Goal: Check status: Check status

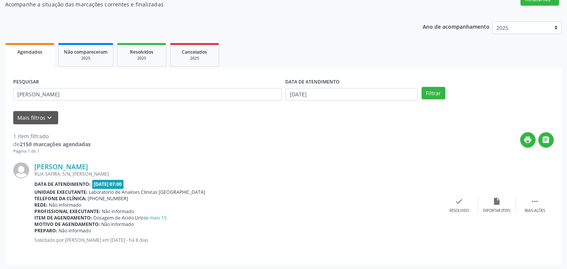
scroll to position [70, 0]
drag, startPoint x: 105, startPoint y: 93, endPoint x: 0, endPoint y: 61, distance: 109.9
click at [0, 57] on div "Acompanhamento Acompanhe a situação das marcações correntes e finalizadas Relat…" at bounding box center [283, 121] width 567 height 298
type input "[PERSON_NAME]"
click at [421, 87] on button "Filtrar" at bounding box center [433, 93] width 24 height 13
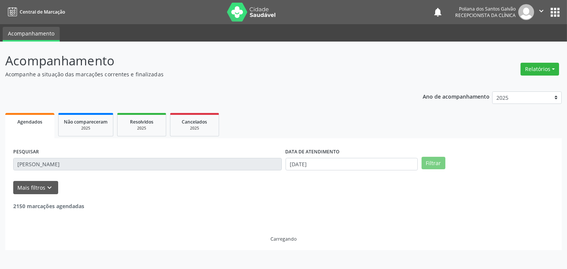
scroll to position [0, 0]
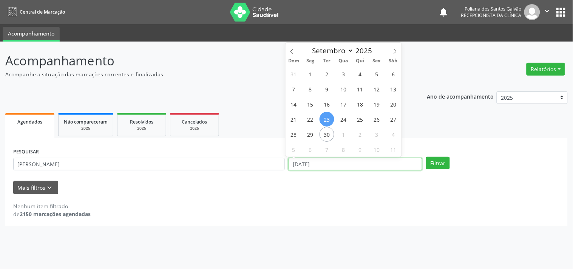
click at [348, 158] on input "[DATE]" at bounding box center [355, 164] width 134 height 13
click at [311, 123] on span "22" at bounding box center [310, 119] width 15 height 15
type input "[DATE]"
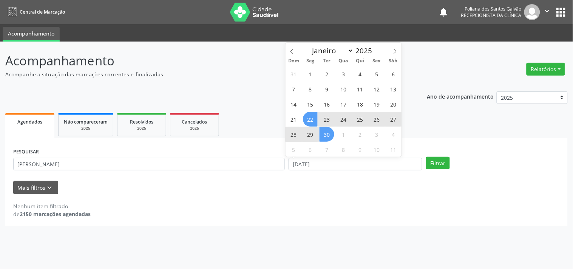
click at [320, 134] on span "30" at bounding box center [326, 134] width 15 height 15
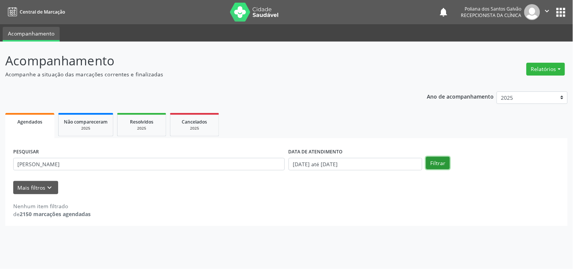
click at [444, 162] on button "Filtrar" at bounding box center [438, 163] width 24 height 13
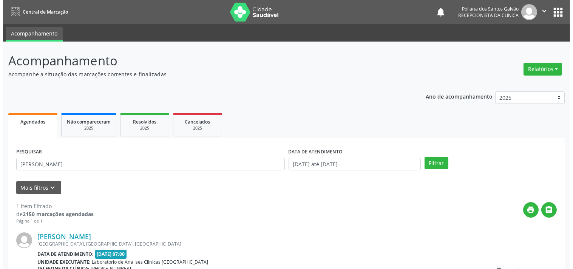
scroll to position [70, 0]
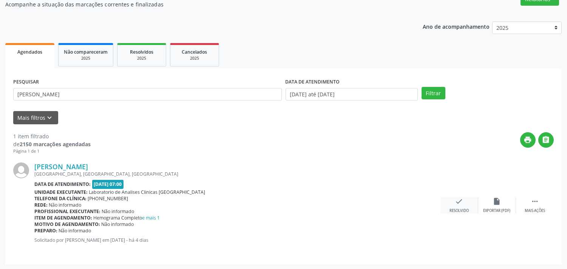
click at [454, 208] on div "Resolvido" at bounding box center [458, 210] width 19 height 5
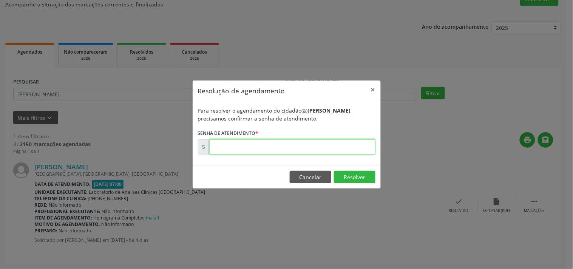
click at [349, 150] on input "text" at bounding box center [292, 146] width 166 height 15
type input "00179244"
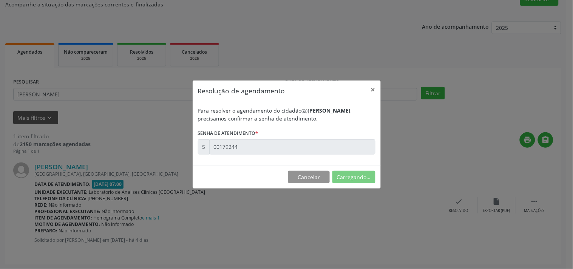
scroll to position [0, 0]
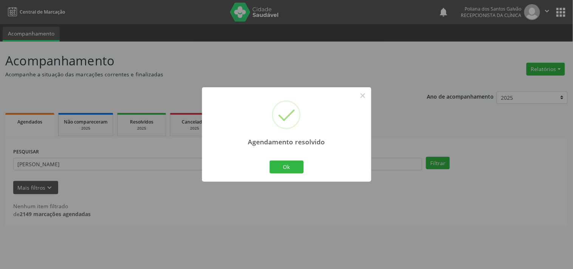
click at [305, 165] on div "Ok Cancel" at bounding box center [286, 167] width 37 height 16
drag, startPoint x: 281, startPoint y: 165, endPoint x: 252, endPoint y: 162, distance: 29.3
click at [280, 165] on button "Ok" at bounding box center [287, 166] width 34 height 13
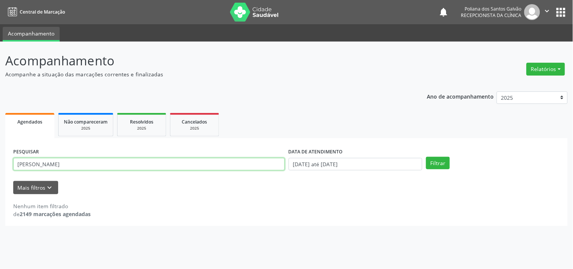
drag, startPoint x: 252, startPoint y: 162, endPoint x: 0, endPoint y: 2, distance: 298.3
click at [0, 2] on div "Central de Marcação notifications Poliana dos Santos Galvão Recepcionista da cl…" at bounding box center [286, 134] width 573 height 269
type input "zenilde"
click at [426, 157] on button "Filtrar" at bounding box center [438, 163] width 24 height 13
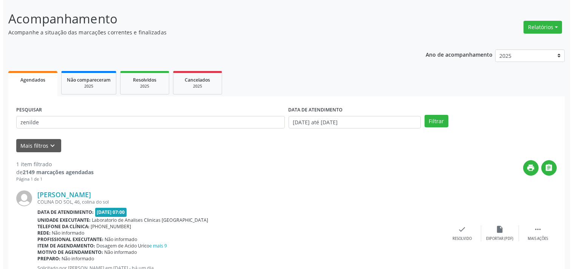
scroll to position [70, 0]
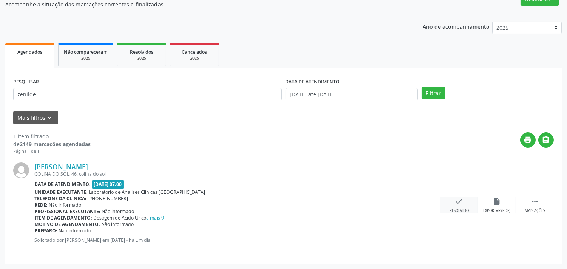
click at [463, 201] on div "check Resolvido" at bounding box center [459, 205] width 38 height 16
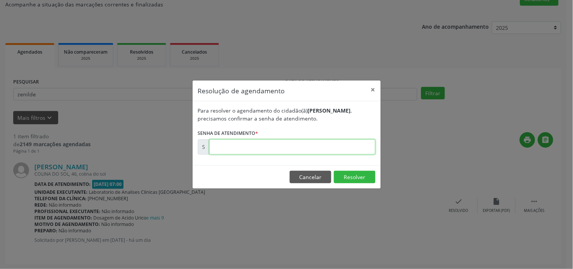
click at [286, 148] on input "text" at bounding box center [292, 146] width 166 height 15
type input "00179446"
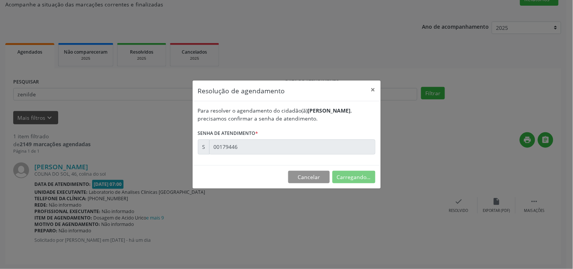
scroll to position [0, 0]
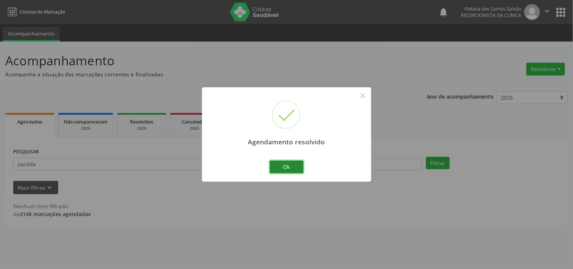
click at [284, 160] on button "Ok" at bounding box center [287, 166] width 34 height 13
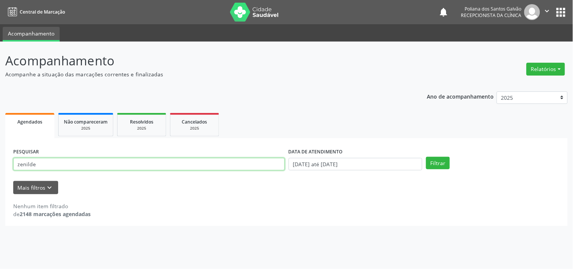
drag, startPoint x: 242, startPoint y: 161, endPoint x: 0, endPoint y: 89, distance: 252.8
click at [108, 127] on div "Agendados Não compareceram 2025 Resolvidos 2025 Cancelados 2025 PESQUISAR zenil…" at bounding box center [286, 168] width 562 height 115
type input "z"
type input "[PERSON_NAME]"
click at [426, 157] on button "Filtrar" at bounding box center [438, 163] width 24 height 13
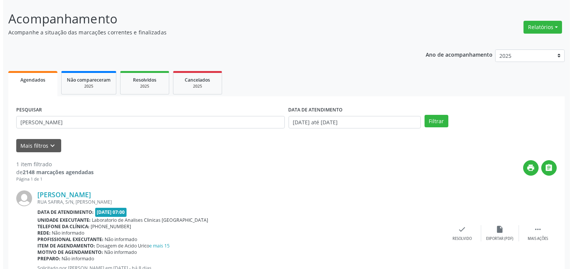
scroll to position [70, 0]
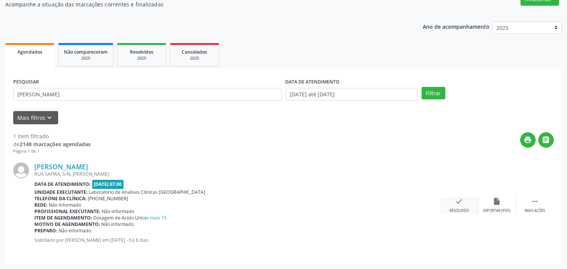
click at [451, 205] on div "check Resolvido" at bounding box center [459, 205] width 38 height 16
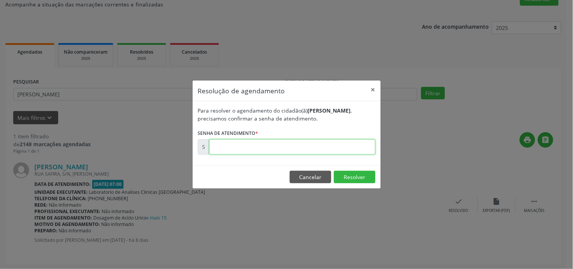
click at [340, 145] on input "text" at bounding box center [292, 146] width 166 height 15
type input "00178138"
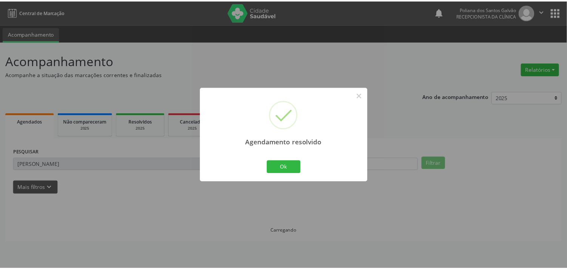
scroll to position [0, 0]
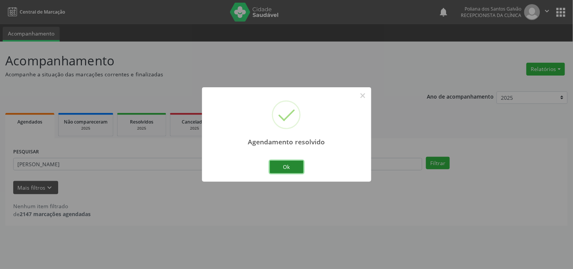
click at [284, 168] on button "Ok" at bounding box center [287, 166] width 34 height 13
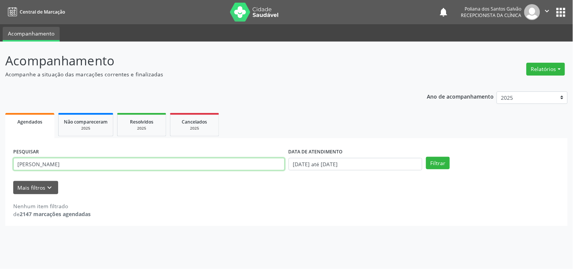
drag, startPoint x: 252, startPoint y: 163, endPoint x: 0, endPoint y: 57, distance: 273.2
click at [0, 105] on div "Acompanhamento Acompanhe a situação das marcações correntes e finalizadas Relat…" at bounding box center [286, 155] width 573 height 227
type input "sueli"
click at [426, 157] on button "Filtrar" at bounding box center [438, 163] width 24 height 13
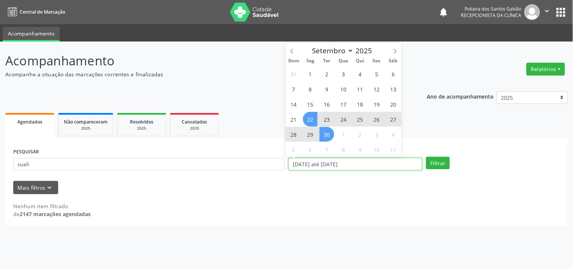
click at [386, 160] on input "[DATE] até [DATE]" at bounding box center [355, 164] width 134 height 13
click at [339, 134] on span "1" at bounding box center [343, 134] width 15 height 15
type input "01/10/2025"
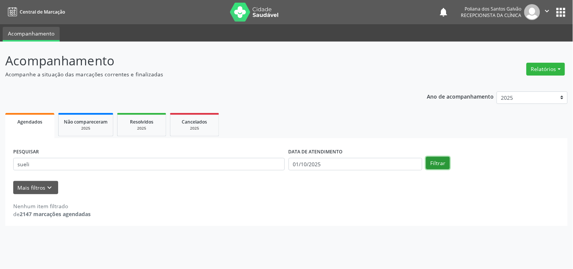
click at [432, 159] on button "Filtrar" at bounding box center [438, 163] width 24 height 13
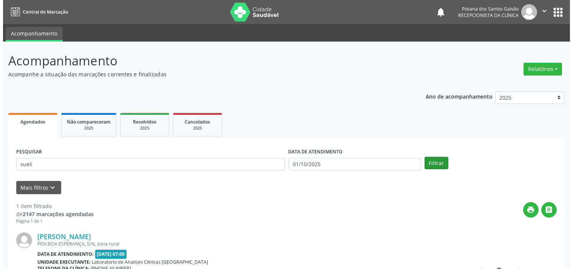
scroll to position [70, 0]
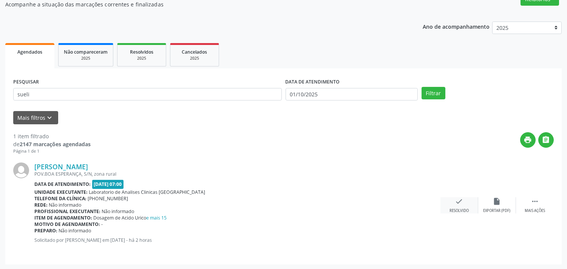
click at [461, 200] on icon "check" at bounding box center [459, 201] width 8 height 8
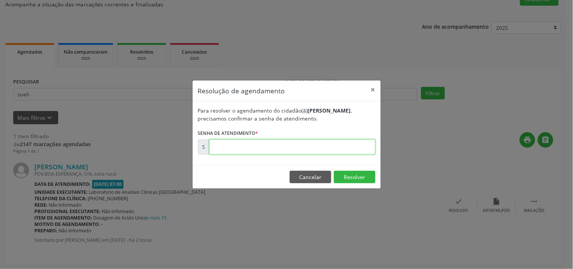
click at [357, 146] on input "text" at bounding box center [292, 146] width 166 height 15
type input "00179641"
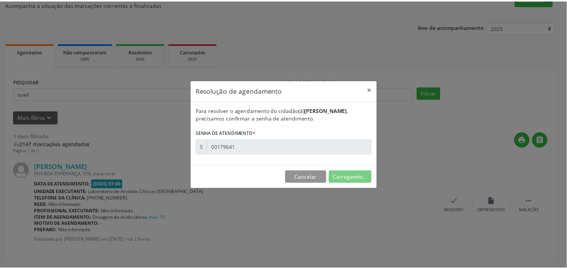
scroll to position [0, 0]
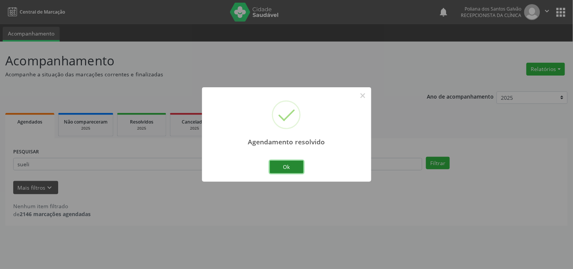
click at [281, 165] on button "Ok" at bounding box center [287, 166] width 34 height 13
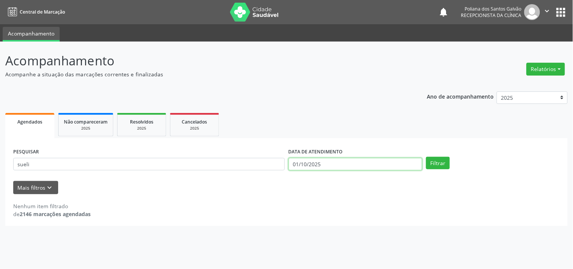
click at [337, 163] on input "01/10/2025" at bounding box center [355, 164] width 134 height 13
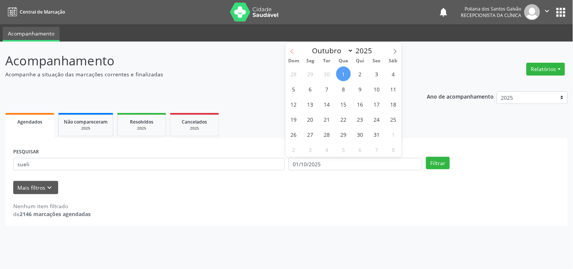
click at [291, 52] on icon at bounding box center [291, 51] width 5 height 5
select select "8"
click at [308, 114] on span "22" at bounding box center [310, 119] width 15 height 15
type input "[DATE]"
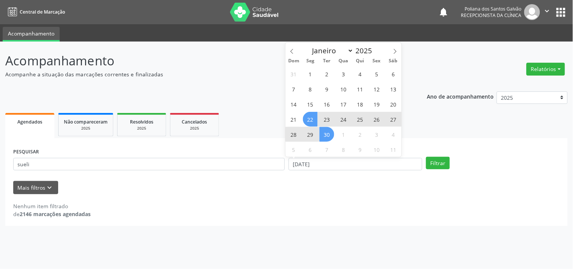
click at [327, 134] on span "30" at bounding box center [326, 134] width 15 height 15
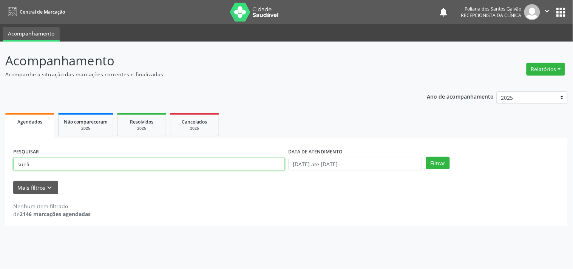
drag, startPoint x: 248, startPoint y: 161, endPoint x: 0, endPoint y: 111, distance: 253.4
click at [0, 111] on div "Acompanhamento Acompanhe a situação das marcações correntes e finalizadas Relat…" at bounding box center [286, 155] width 573 height 227
type input "k"
type input "lauri"
click at [426, 157] on button "Filtrar" at bounding box center [438, 163] width 24 height 13
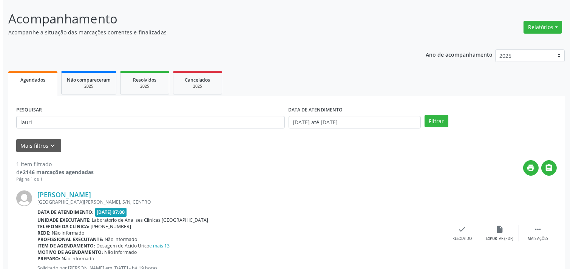
scroll to position [70, 0]
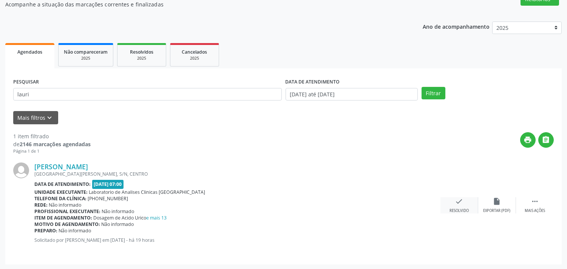
click at [455, 203] on icon "check" at bounding box center [459, 201] width 8 height 8
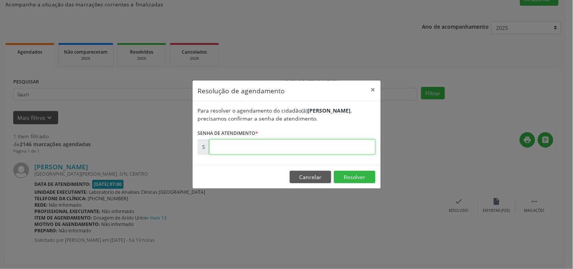
click at [328, 143] on input "text" at bounding box center [292, 146] width 166 height 15
type input "00179611"
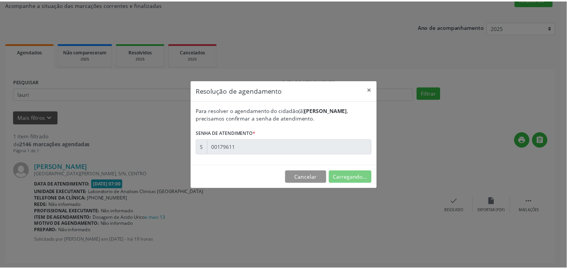
scroll to position [0, 0]
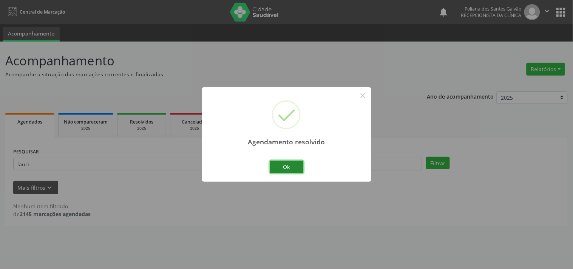
click at [288, 164] on button "Ok" at bounding box center [287, 166] width 34 height 13
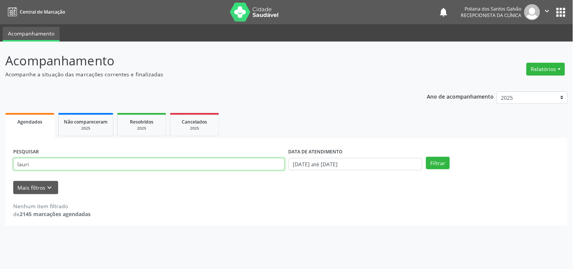
drag, startPoint x: 240, startPoint y: 162, endPoint x: 0, endPoint y: 95, distance: 249.6
click at [0, 99] on div "Acompanhamento Acompanhe a situação das marcações correntes e finalizadas Relat…" at bounding box center [286, 155] width 573 height 227
type input "[PERSON_NAME]"
click at [426, 157] on button "Filtrar" at bounding box center [438, 163] width 24 height 13
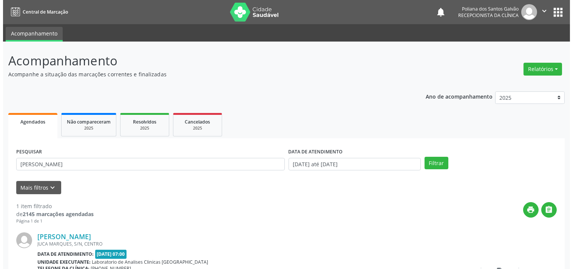
scroll to position [70, 0]
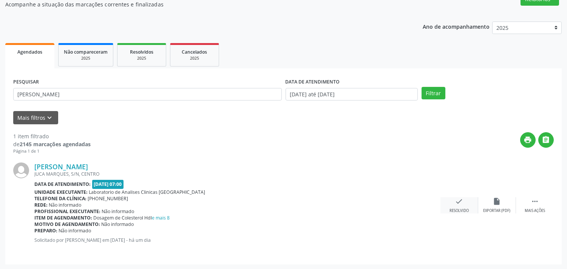
click at [459, 200] on icon "check" at bounding box center [459, 201] width 8 height 8
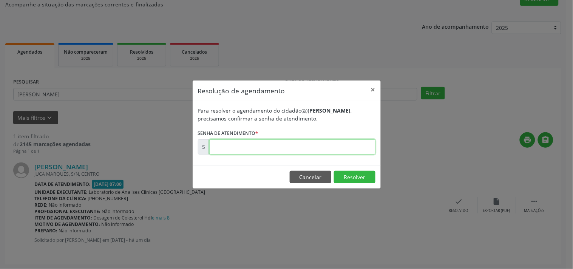
click at [348, 149] on input "text" at bounding box center [292, 146] width 166 height 15
type input "00179464"
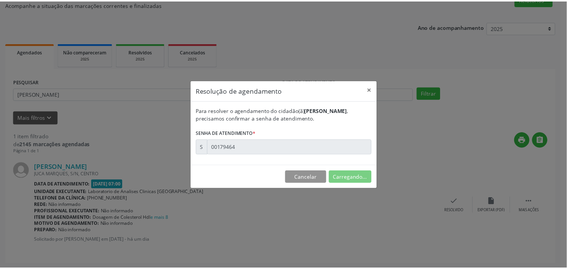
scroll to position [0, 0]
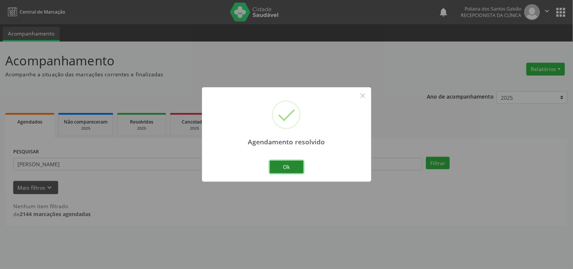
click at [293, 168] on button "Ok" at bounding box center [287, 166] width 34 height 13
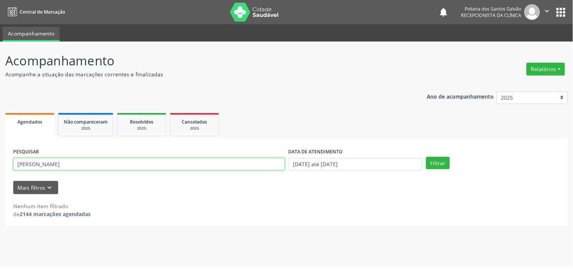
drag, startPoint x: 13, startPoint y: 96, endPoint x: 0, endPoint y: -37, distance: 132.8
click at [0, 0] on html "Central de Marcação notifications Poliana dos Santos Galvão Recepcionista da cl…" at bounding box center [286, 134] width 573 height 269
type input "ester"
click at [426, 157] on button "Filtrar" at bounding box center [438, 163] width 24 height 13
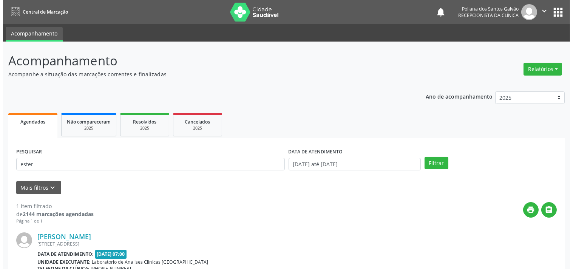
scroll to position [77, 0]
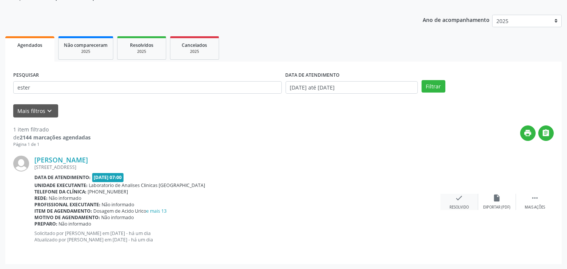
click at [456, 200] on icon "check" at bounding box center [459, 198] width 8 height 8
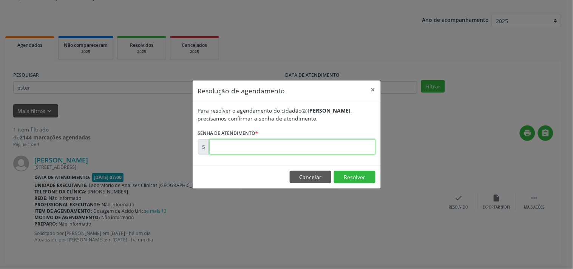
click at [339, 140] on input "text" at bounding box center [292, 146] width 166 height 15
type input "00179448"
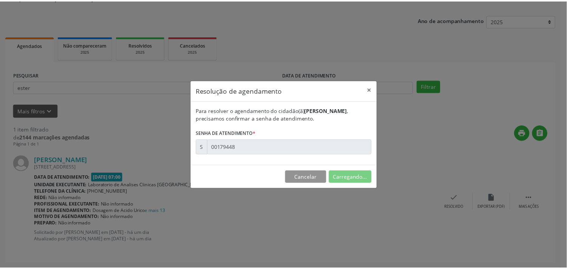
scroll to position [0, 0]
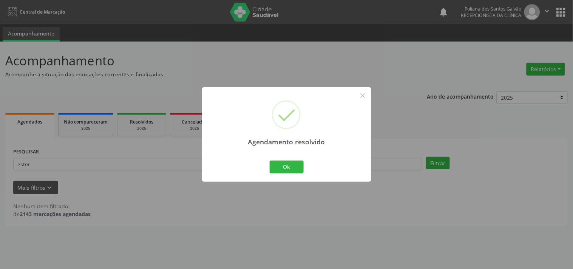
click at [264, 163] on div "Agendamento resolvido × Ok Cancel" at bounding box center [286, 134] width 169 height 94
drag, startPoint x: 286, startPoint y: 172, endPoint x: 250, endPoint y: 168, distance: 36.1
click at [285, 172] on button "Ok" at bounding box center [287, 166] width 34 height 13
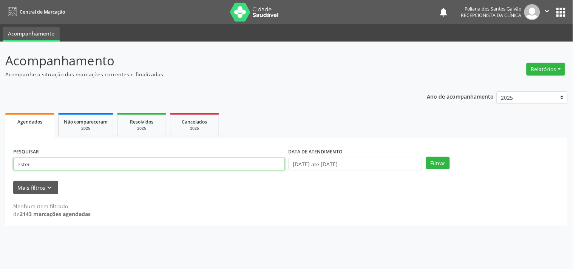
drag, startPoint x: 161, startPoint y: 155, endPoint x: 0, endPoint y: 31, distance: 203.7
click at [0, 31] on div "Central de Marcação notifications Poliana dos Santos Galvão Recepcionista da cl…" at bounding box center [286, 134] width 573 height 269
type input "cice"
click at [426, 157] on button "Filtrar" at bounding box center [438, 163] width 24 height 13
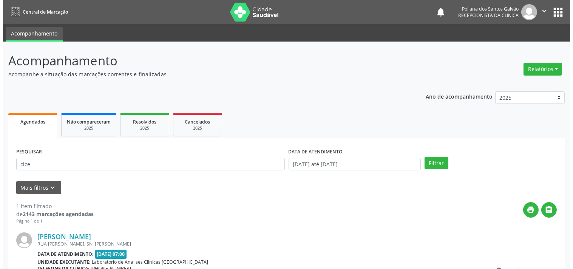
scroll to position [70, 0]
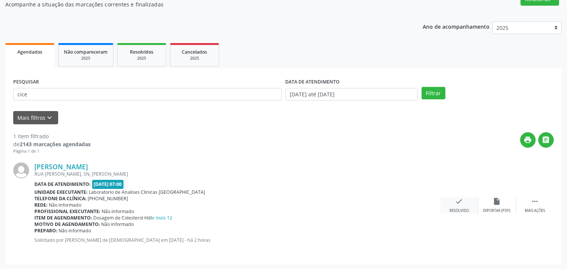
click at [450, 210] on div "Resolvido" at bounding box center [458, 210] width 19 height 5
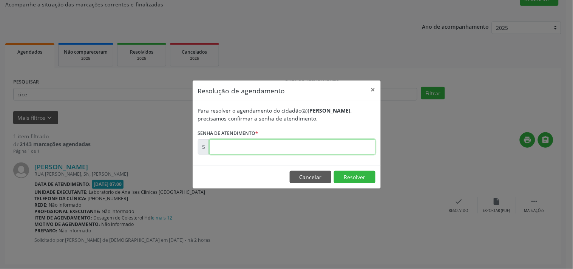
click at [363, 152] on input "text" at bounding box center [292, 146] width 166 height 15
type input "00179665"
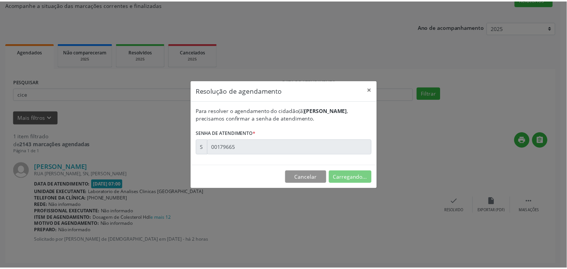
scroll to position [0, 0]
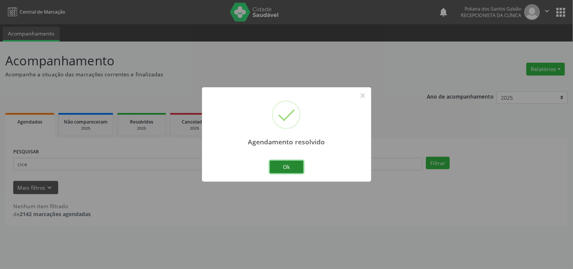
click at [289, 165] on button "Ok" at bounding box center [287, 166] width 34 height 13
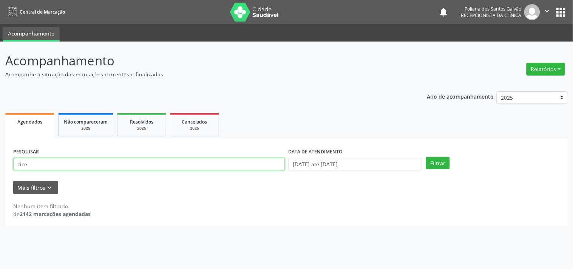
drag, startPoint x: 230, startPoint y: 165, endPoint x: 0, endPoint y: 88, distance: 242.6
click at [0, 92] on div "Acompanhamento Acompanhe a situação das marcações correntes e finalizadas Relat…" at bounding box center [286, 155] width 573 height 227
type input "vini"
click at [426, 157] on button "Filtrar" at bounding box center [438, 163] width 24 height 13
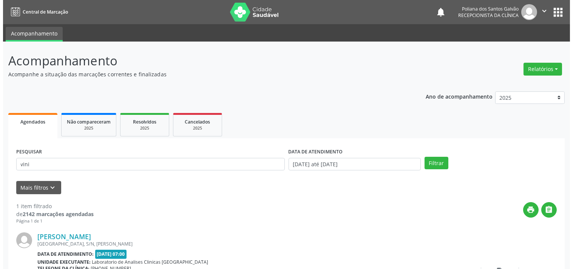
scroll to position [70, 0]
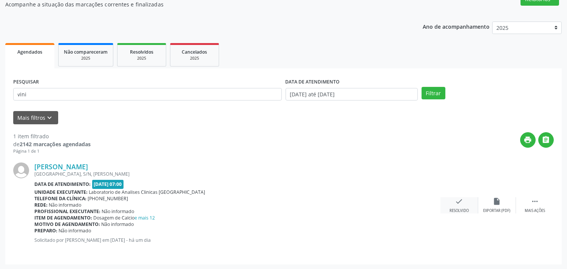
click at [467, 203] on div "check Resolvido" at bounding box center [459, 205] width 38 height 16
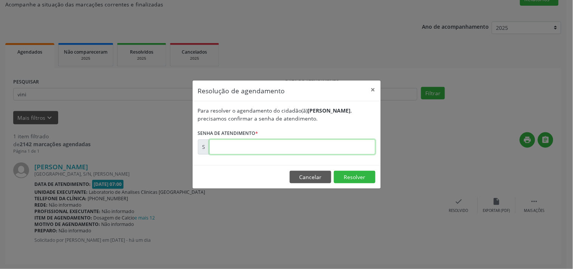
click at [319, 150] on input "text" at bounding box center [292, 146] width 166 height 15
type input "00179573"
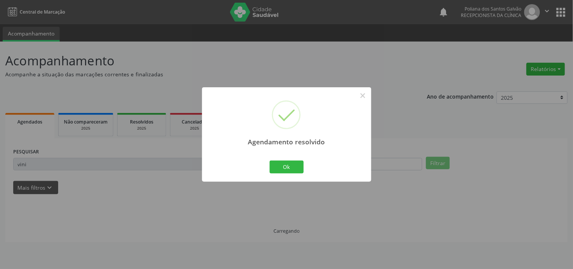
scroll to position [0, 0]
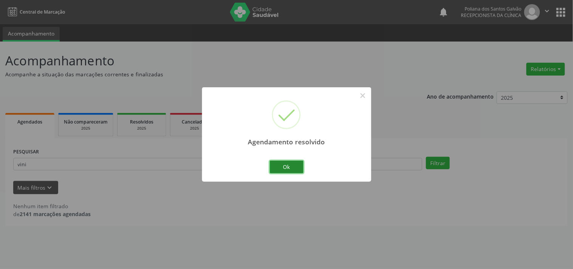
click at [293, 170] on button "Ok" at bounding box center [287, 166] width 34 height 13
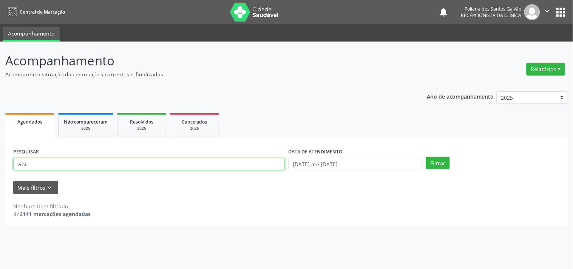
drag, startPoint x: 159, startPoint y: 156, endPoint x: 0, endPoint y: 121, distance: 162.5
click at [0, 67] on div "Acompanhamento Acompanhe a situação das marcações correntes e finalizadas Relat…" at bounding box center [286, 155] width 573 height 227
type input "letici"
click at [426, 157] on button "Filtrar" at bounding box center [438, 163] width 24 height 13
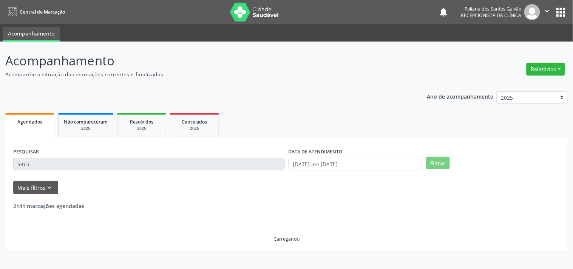
scroll to position [70, 0]
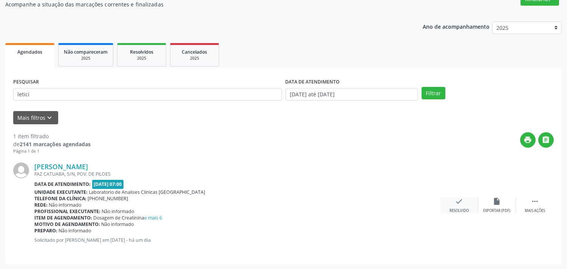
click at [461, 202] on icon "check" at bounding box center [459, 201] width 8 height 8
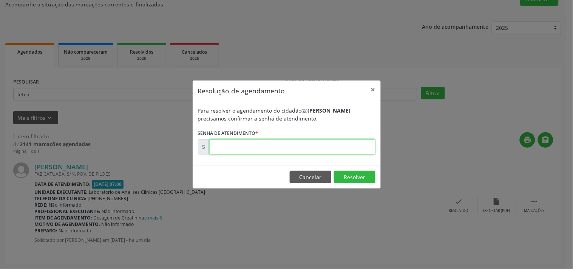
click at [342, 142] on input "text" at bounding box center [292, 146] width 166 height 15
type input "00179425"
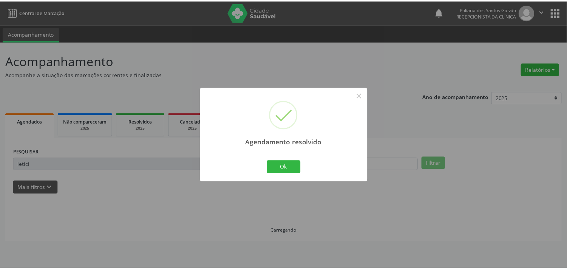
scroll to position [0, 0]
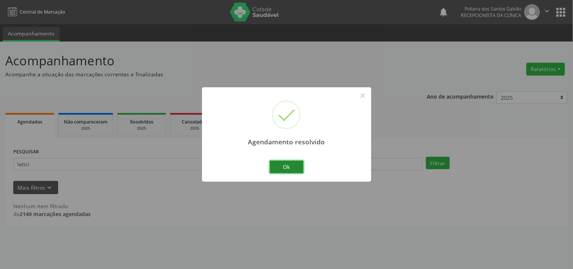
click at [285, 163] on button "Ok" at bounding box center [287, 166] width 34 height 13
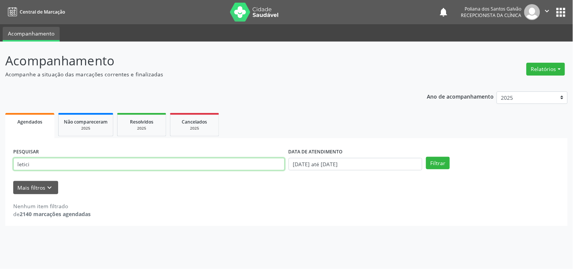
drag, startPoint x: 267, startPoint y: 163, endPoint x: 0, endPoint y: 27, distance: 299.7
click at [0, 57] on div "Acompanhamento Acompanhe a situação das marcações correntes e finalizadas Relat…" at bounding box center [286, 155] width 573 height 227
type input "[PERSON_NAME]"
click at [426, 157] on button "Filtrar" at bounding box center [438, 163] width 24 height 13
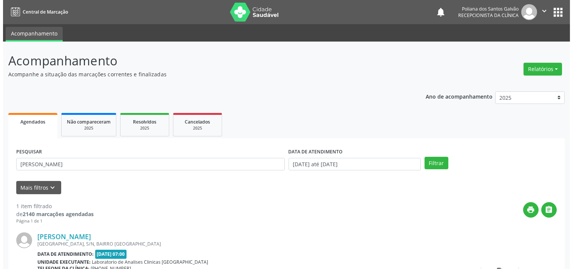
scroll to position [70, 0]
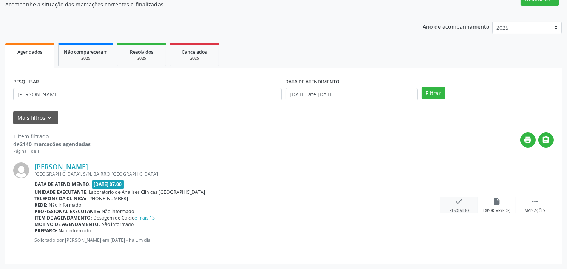
click at [463, 202] on div "check Resolvido" at bounding box center [459, 205] width 38 height 16
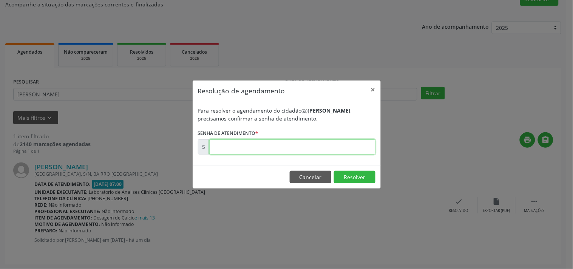
click at [344, 143] on input "text" at bounding box center [292, 146] width 166 height 15
type input "00179433"
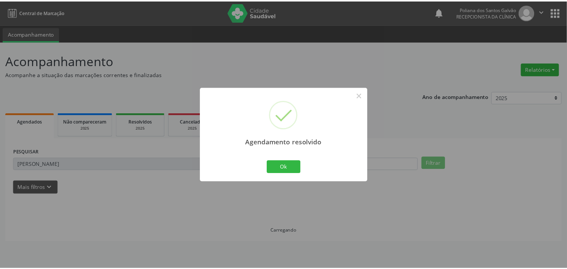
scroll to position [0, 0]
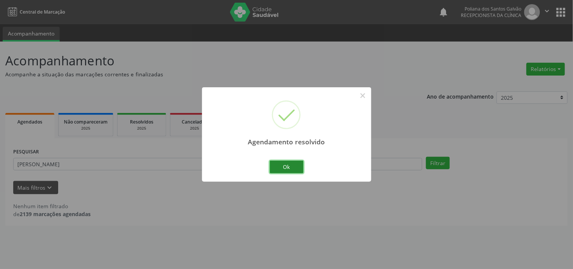
click at [277, 171] on button "Ok" at bounding box center [287, 166] width 34 height 13
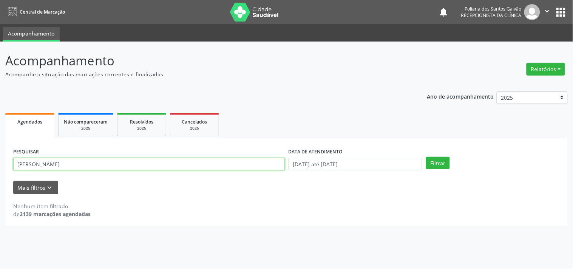
drag, startPoint x: 261, startPoint y: 163, endPoint x: 0, endPoint y: -8, distance: 312.7
click at [0, 0] on html "Central de Marcação notifications Poliana dos Santos Galvão Recepcionista da cl…" at bounding box center [286, 134] width 573 height 269
type input "[PERSON_NAME]"
click at [426, 157] on button "Filtrar" at bounding box center [438, 163] width 24 height 13
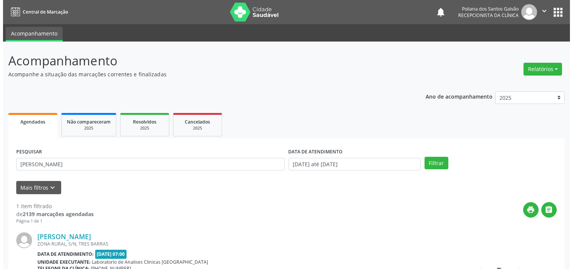
scroll to position [70, 0]
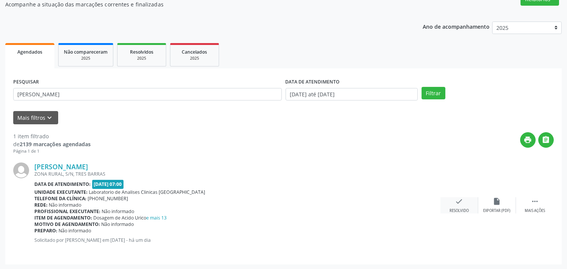
click at [455, 200] on icon "check" at bounding box center [459, 201] width 8 height 8
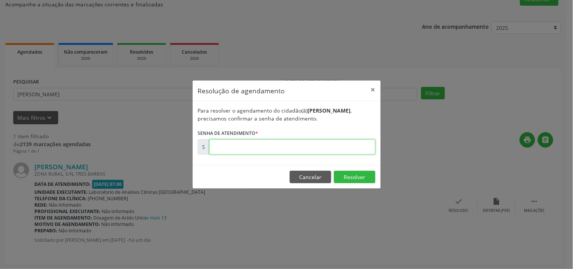
click at [350, 146] on input "text" at bounding box center [292, 146] width 166 height 15
type input "00179438"
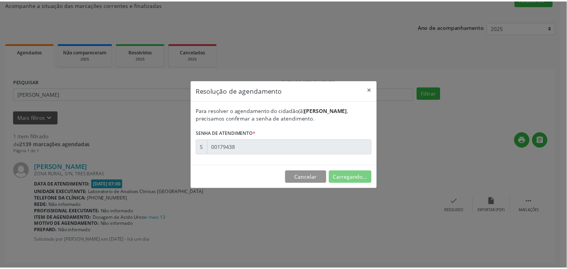
scroll to position [0, 0]
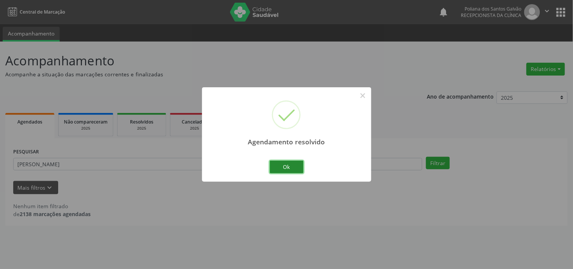
click at [285, 164] on button "Ok" at bounding box center [287, 166] width 34 height 13
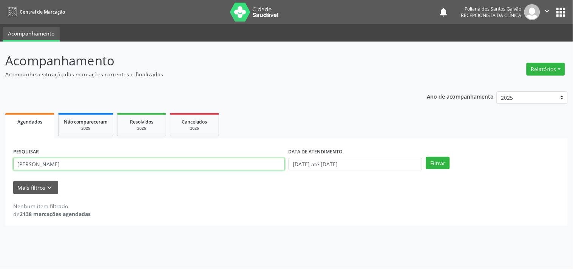
drag, startPoint x: 162, startPoint y: 166, endPoint x: 17, endPoint y: 90, distance: 163.5
click at [20, 93] on div "Ano de acompanhamento 2025 2024 2023 Agendados Não compareceram 2025 Resolvidos…" at bounding box center [286, 156] width 562 height 140
click at [426, 157] on button "Filtrar" at bounding box center [438, 163] width 24 height 13
drag, startPoint x: 23, startPoint y: 165, endPoint x: 8, endPoint y: 160, distance: 15.6
click at [3, 160] on div "Acompanhamento Acompanhe a situação das marcações correntes e finalizadas Relat…" at bounding box center [286, 155] width 573 height 227
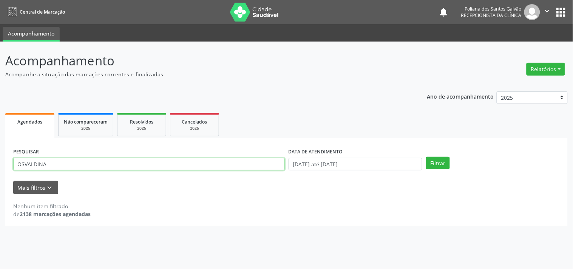
type input "OSVALDINA"
click at [426, 157] on button "Filtrar" at bounding box center [438, 163] width 24 height 13
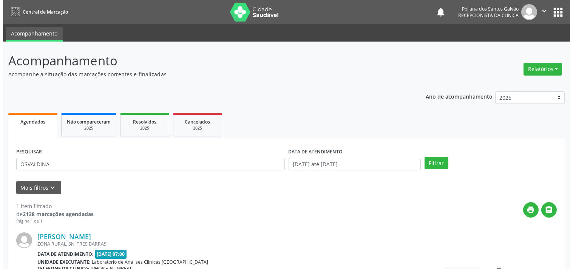
scroll to position [70, 0]
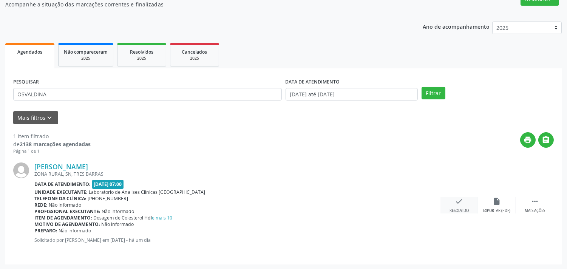
click at [452, 203] on div "check Resolvido" at bounding box center [459, 205] width 38 height 16
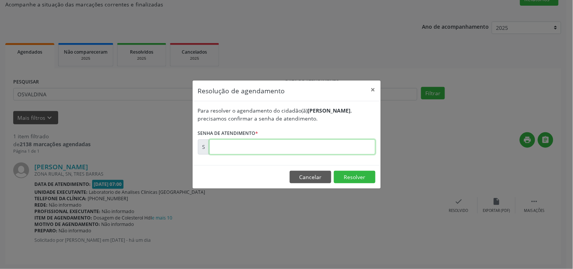
click at [320, 140] on input "text" at bounding box center [292, 146] width 166 height 15
type input "00179473"
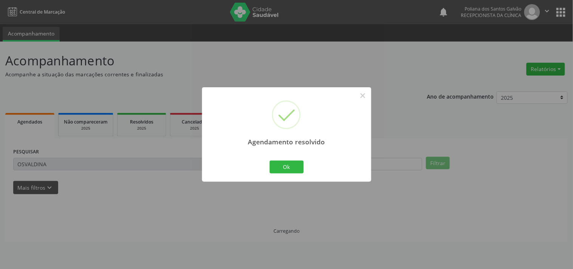
scroll to position [0, 0]
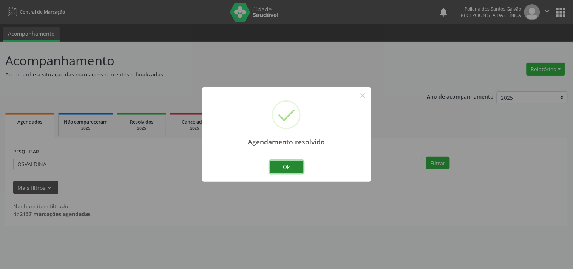
click at [281, 163] on button "Ok" at bounding box center [287, 166] width 34 height 13
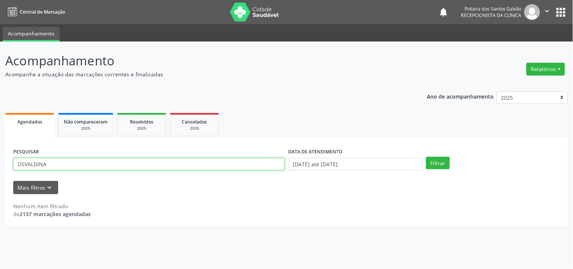
drag, startPoint x: 210, startPoint y: 163, endPoint x: 0, endPoint y: 23, distance: 251.6
click at [0, 79] on div "Acompanhamento Acompanhe a situação das marcações correntes e finalizadas Relat…" at bounding box center [286, 155] width 573 height 227
click at [40, 166] on input "CARLOSA ED" at bounding box center [148, 164] width 271 height 13
type input "[PERSON_NAME]"
click at [426, 157] on button "Filtrar" at bounding box center [438, 163] width 24 height 13
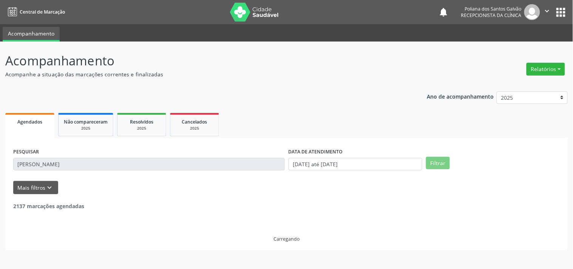
scroll to position [70, 0]
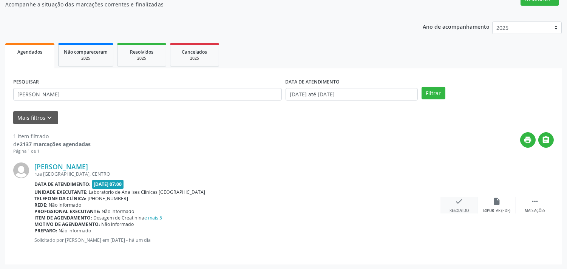
click at [461, 206] on div "check Resolvido" at bounding box center [459, 205] width 38 height 16
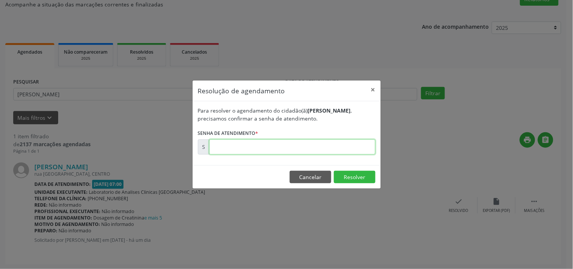
click at [321, 145] on input "text" at bounding box center [292, 146] width 166 height 15
type input "00179431"
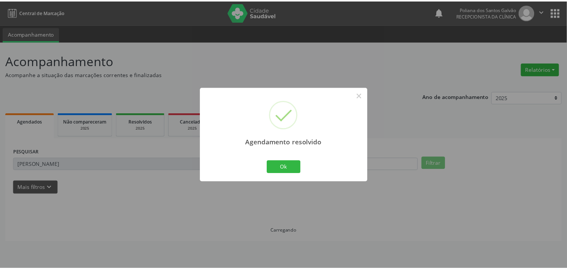
scroll to position [0, 0]
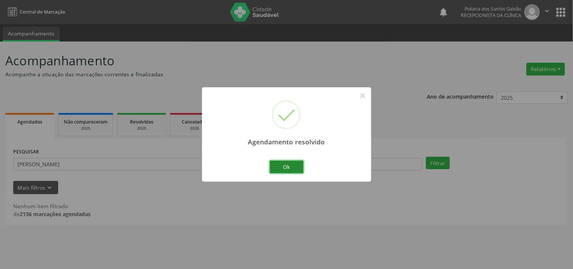
click at [283, 162] on button "Ok" at bounding box center [287, 166] width 34 height 13
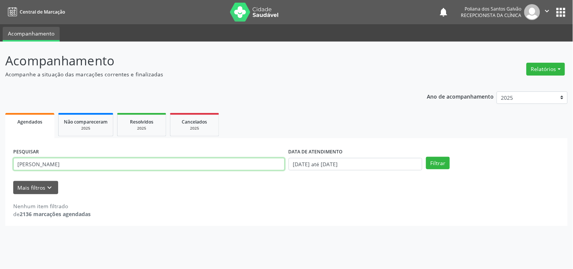
drag, startPoint x: 0, startPoint y: 88, endPoint x: 0, endPoint y: 0, distance: 87.6
click at [0, 21] on div "Central de Marcação notifications Poliana dos Santos Galvão Recepcionista da cl…" at bounding box center [286, 134] width 573 height 269
type input "SILENE"
click at [426, 157] on button "Filtrar" at bounding box center [438, 163] width 24 height 13
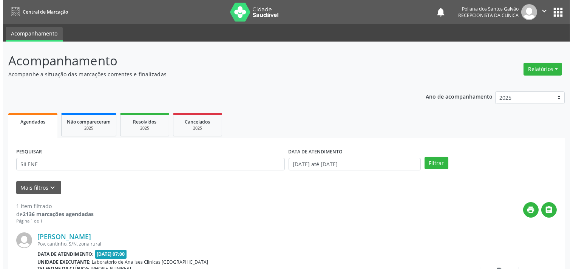
scroll to position [70, 0]
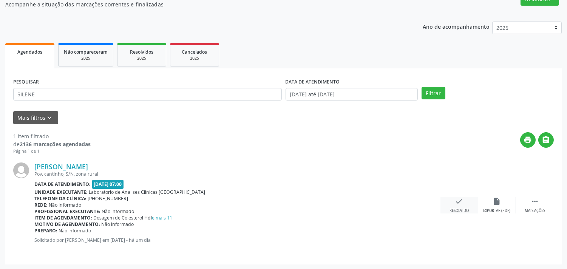
click at [466, 204] on div "check Resolvido" at bounding box center [459, 205] width 38 height 16
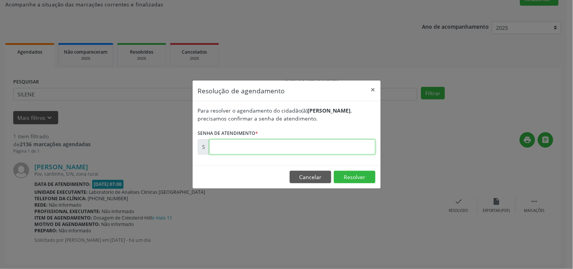
click at [353, 149] on input "text" at bounding box center [292, 146] width 166 height 15
type input "00179503"
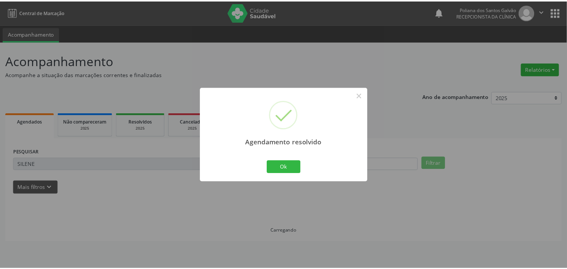
scroll to position [0, 0]
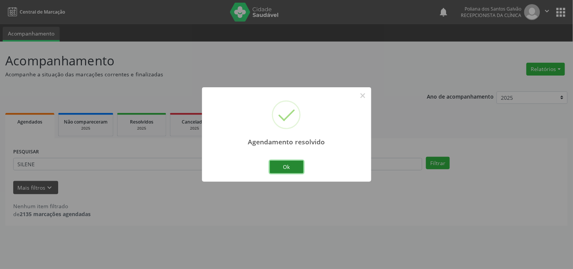
click at [293, 165] on button "Ok" at bounding box center [287, 166] width 34 height 13
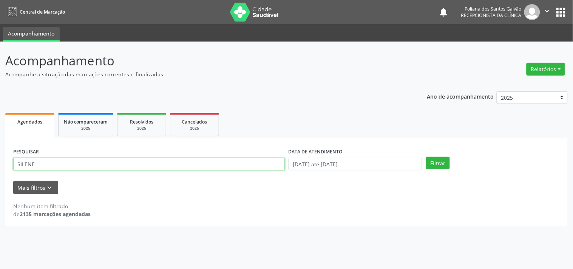
drag, startPoint x: 216, startPoint y: 168, endPoint x: 0, endPoint y: 31, distance: 256.3
click at [0, 26] on div "Central de Marcação notifications Poliana dos Santos Galvão Recepcionista da cl…" at bounding box center [286, 134] width 573 height 269
type input "[PERSON_NAME]"
click at [426, 157] on button "Filtrar" at bounding box center [438, 163] width 24 height 13
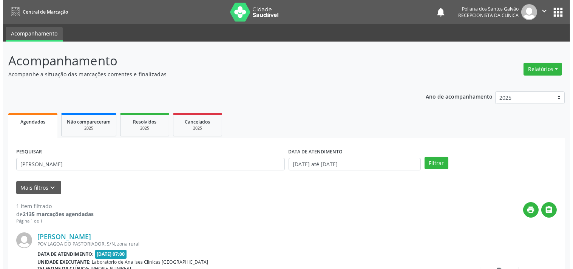
scroll to position [70, 0]
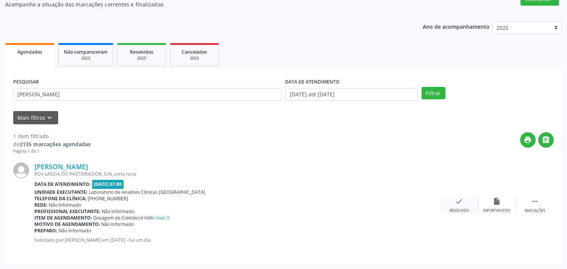
click at [460, 202] on icon "check" at bounding box center [459, 201] width 8 height 8
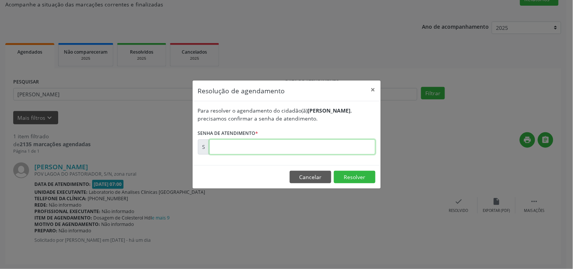
click at [348, 149] on input "text" at bounding box center [292, 146] width 166 height 15
type input "00179426"
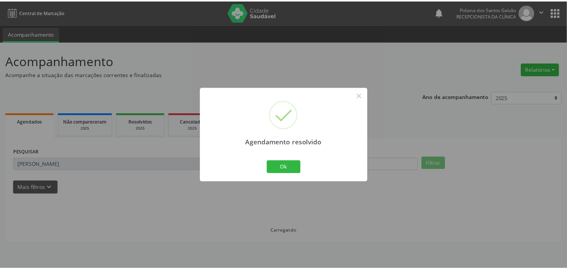
scroll to position [0, 0]
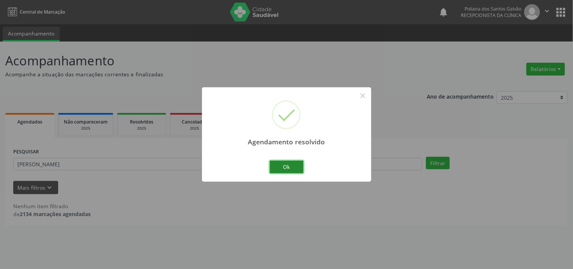
click at [290, 168] on button "Ok" at bounding box center [287, 166] width 34 height 13
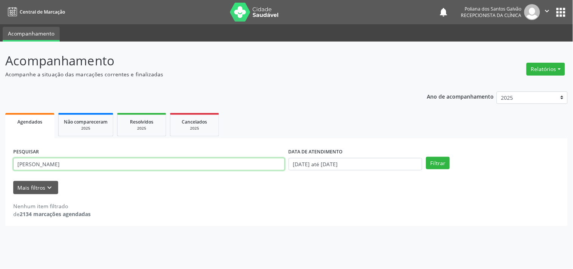
drag, startPoint x: 162, startPoint y: 163, endPoint x: 0, endPoint y: 27, distance: 211.5
click at [0, 35] on div "Central de Marcação notifications Poliana dos Santos Galvão Recepcionista da cl…" at bounding box center [286, 134] width 573 height 269
type input "VANDA"
click at [426, 157] on button "Filtrar" at bounding box center [438, 163] width 24 height 13
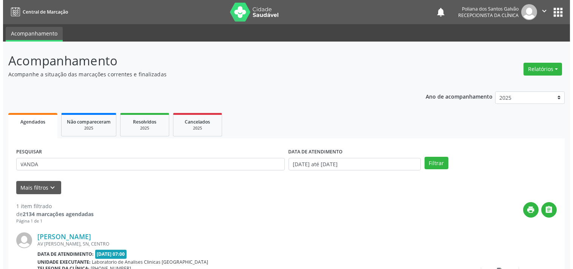
scroll to position [70, 0]
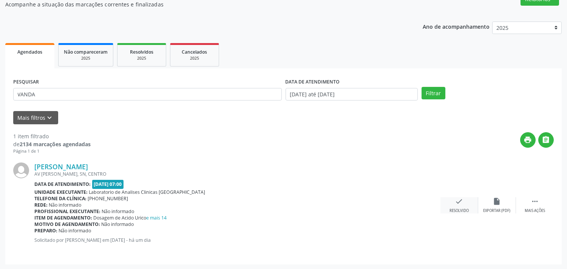
click at [463, 203] on div "check Resolvido" at bounding box center [459, 205] width 38 height 16
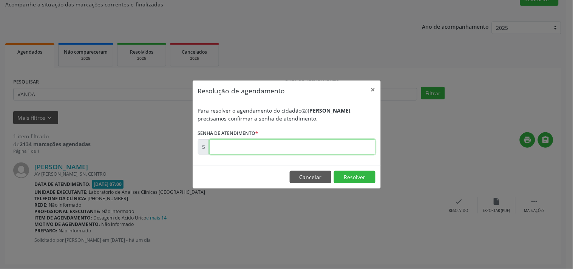
click at [365, 148] on input "text" at bounding box center [292, 146] width 166 height 15
type input "00179450"
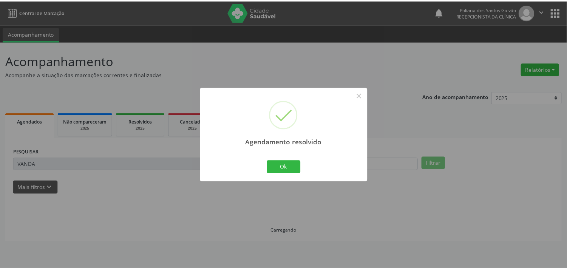
scroll to position [0, 0]
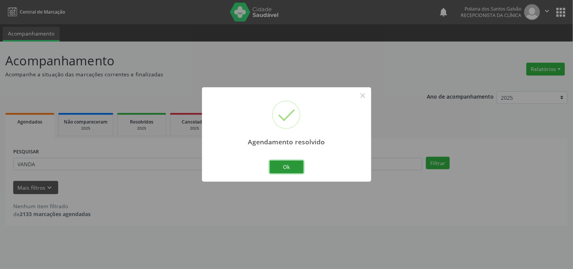
click at [274, 167] on button "Ok" at bounding box center [287, 166] width 34 height 13
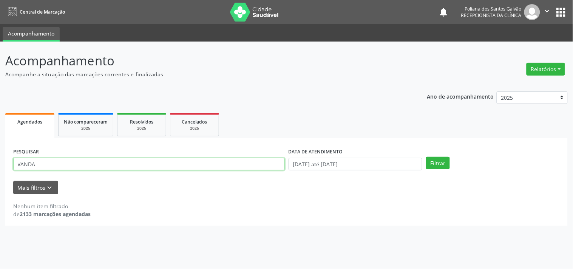
drag, startPoint x: 234, startPoint y: 165, endPoint x: 0, endPoint y: 35, distance: 267.8
click at [0, 44] on div "Acompanhamento Acompanhe a situação das marcações correntes e finalizadas Relat…" at bounding box center [286, 155] width 573 height 227
type input "ANDER"
click at [426, 157] on button "Filtrar" at bounding box center [438, 163] width 24 height 13
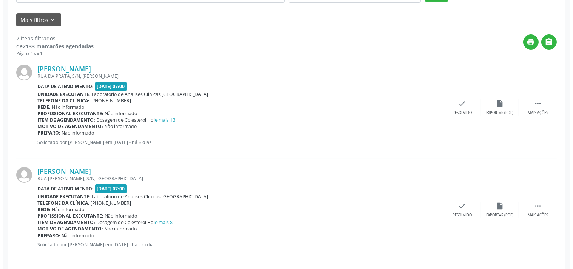
scroll to position [172, 0]
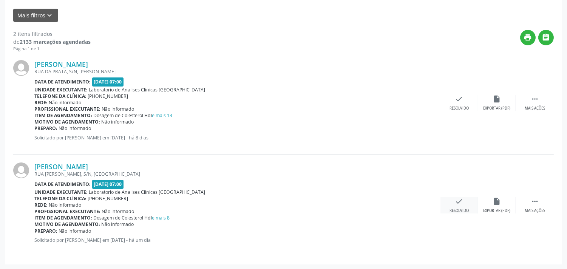
click at [449, 210] on div "Resolvido" at bounding box center [458, 210] width 19 height 5
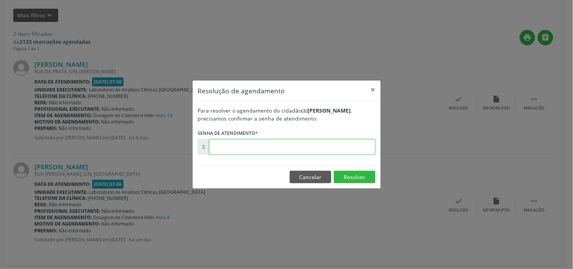
click at [329, 150] on input "text" at bounding box center [292, 146] width 166 height 15
type input "00179430"
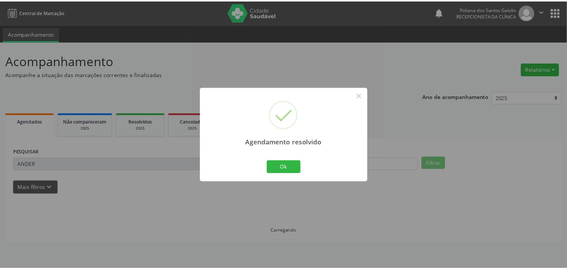
scroll to position [0, 0]
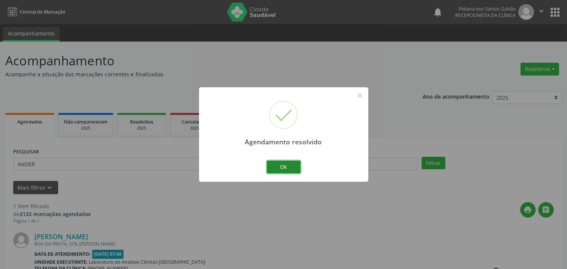
click at [285, 165] on button "Ok" at bounding box center [284, 166] width 34 height 13
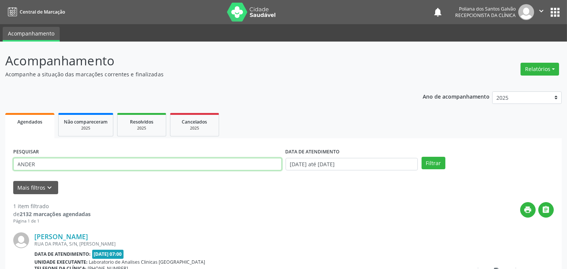
click at [0, 53] on div "Acompanhamento Acompanhe a situação das marcações correntes e finalizadas Relat…" at bounding box center [283, 191] width 567 height 298
type input "MARINALV"
click at [421, 157] on button "Filtrar" at bounding box center [433, 163] width 24 height 13
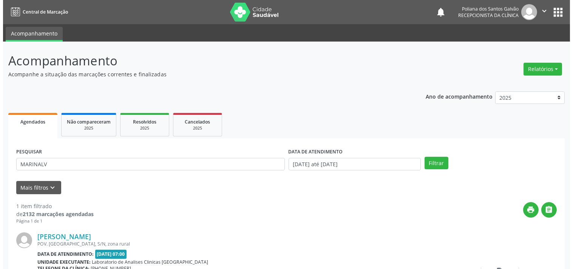
scroll to position [70, 0]
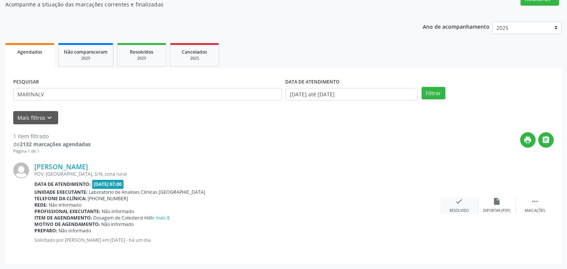
click at [467, 209] on div "Resolvido" at bounding box center [458, 210] width 19 height 5
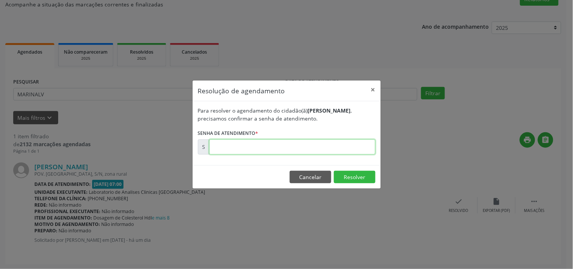
click at [311, 145] on input "text" at bounding box center [292, 146] width 166 height 15
type input "00179477"
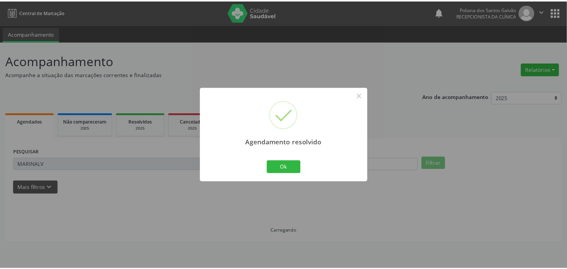
scroll to position [0, 0]
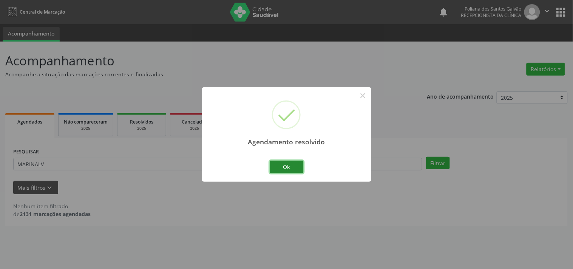
click at [291, 170] on button "Ok" at bounding box center [287, 166] width 34 height 13
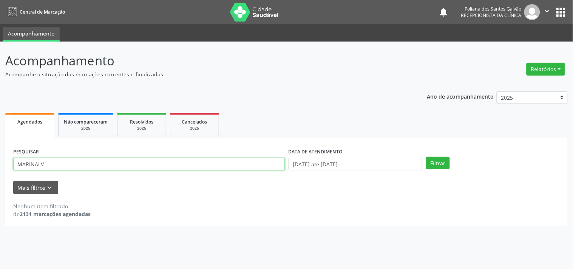
drag, startPoint x: 167, startPoint y: 165, endPoint x: 0, endPoint y: 68, distance: 193.0
click at [0, 82] on div "Acompanhamento Acompanhe a situação das marcações correntes e finalizadas Relat…" at bounding box center [286, 155] width 573 height 227
type input "KEMIL"
click at [426, 157] on button "Filtrar" at bounding box center [438, 163] width 24 height 13
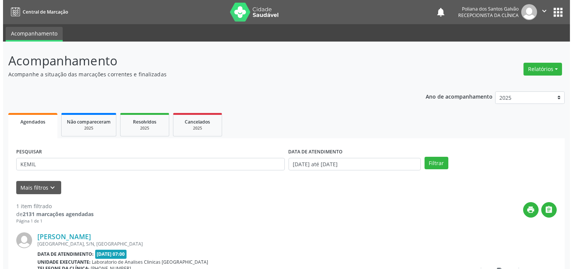
scroll to position [70, 0]
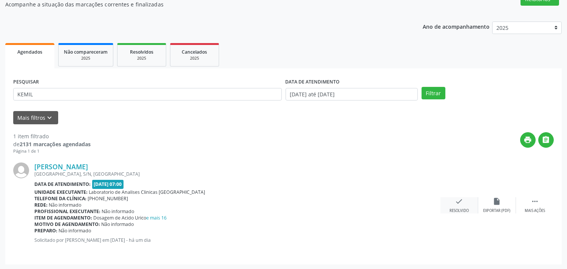
click at [462, 204] on icon "check" at bounding box center [459, 201] width 8 height 8
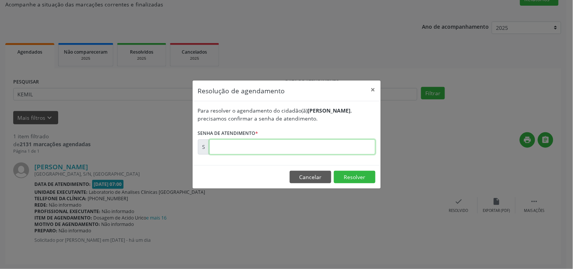
click at [350, 140] on input "text" at bounding box center [292, 146] width 166 height 15
type input "00179435"
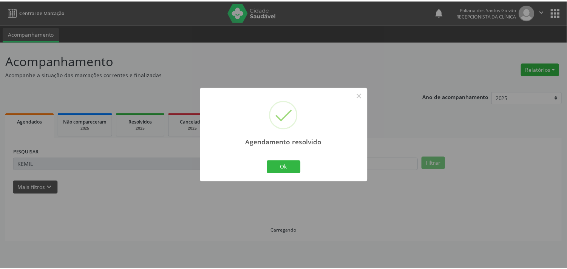
scroll to position [0, 0]
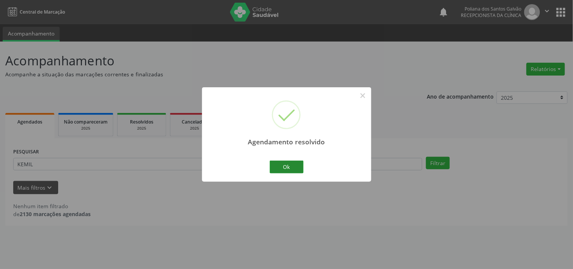
drag, startPoint x: 307, startPoint y: 164, endPoint x: 297, endPoint y: 166, distance: 10.4
click at [307, 164] on div "Agendamento resolvido × Ok Cancel" at bounding box center [286, 134] width 169 height 94
drag, startPoint x: 296, startPoint y: 166, endPoint x: 289, endPoint y: 167, distance: 7.2
click at [295, 167] on button "Ok" at bounding box center [287, 166] width 34 height 13
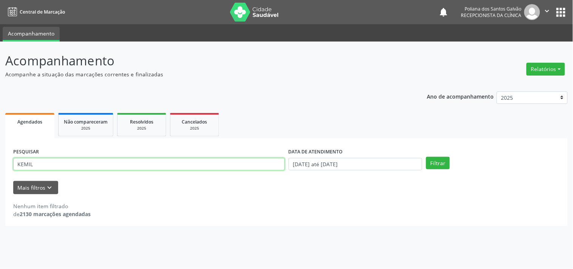
drag, startPoint x: 0, startPoint y: 111, endPoint x: 0, endPoint y: 43, distance: 67.6
click at [0, 57] on div "Acompanhamento Acompanhe a situação das marcações correntes e finalizadas Relat…" at bounding box center [286, 155] width 573 height 227
type input "VALDE"
click at [426, 157] on button "Filtrar" at bounding box center [438, 163] width 24 height 13
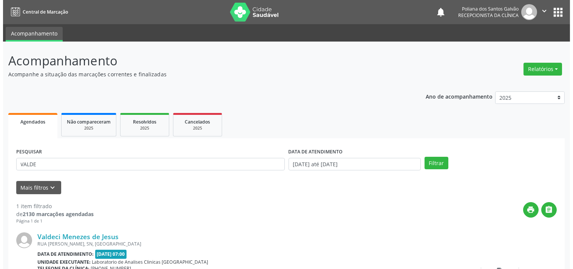
scroll to position [70, 0]
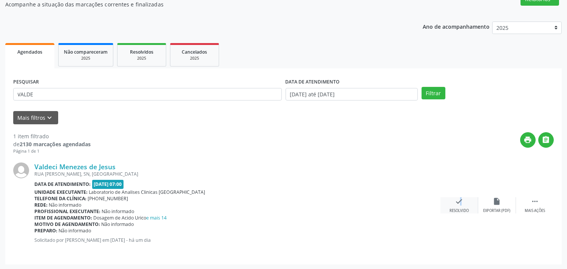
click at [456, 199] on icon "check" at bounding box center [459, 201] width 8 height 8
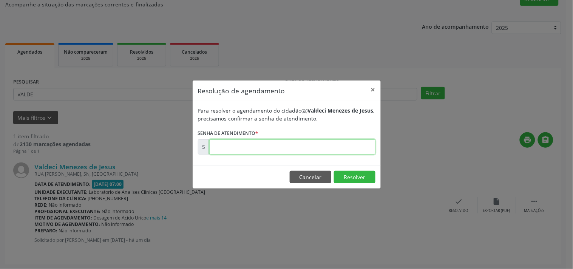
click at [353, 145] on input "text" at bounding box center [292, 146] width 166 height 15
type input "00179439"
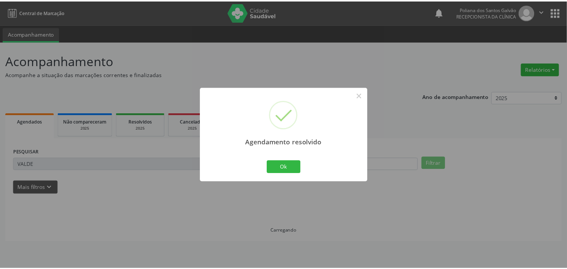
scroll to position [0, 0]
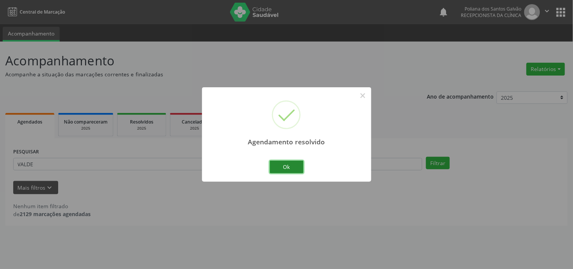
click at [284, 168] on button "Ok" at bounding box center [287, 166] width 34 height 13
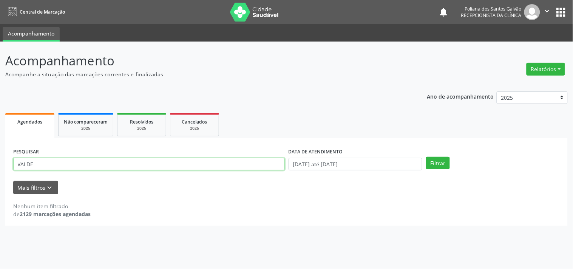
drag, startPoint x: 241, startPoint y: 168, endPoint x: 0, endPoint y: 116, distance: 246.3
click at [0, 116] on div "Acompanhamento Acompanhe a situação das marcações correntes e finalizadas Relat…" at bounding box center [286, 155] width 573 height 227
type input "MANOEL OS"
click at [426, 157] on button "Filtrar" at bounding box center [438, 163] width 24 height 13
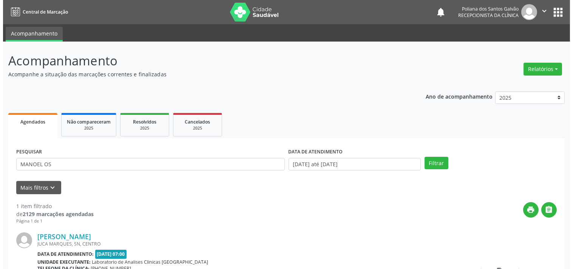
scroll to position [70, 0]
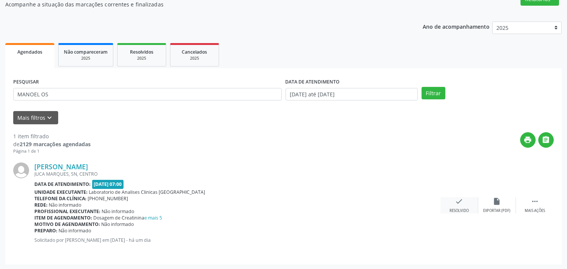
click at [462, 205] on icon "check" at bounding box center [459, 201] width 8 height 8
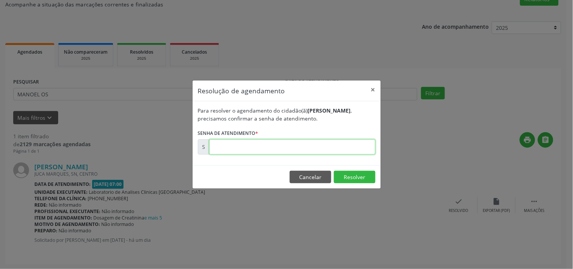
click at [367, 146] on input "text" at bounding box center [292, 146] width 166 height 15
type input "00179479"
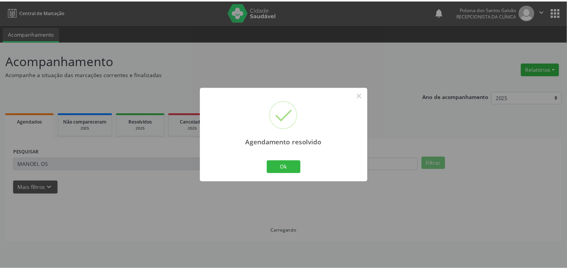
scroll to position [0, 0]
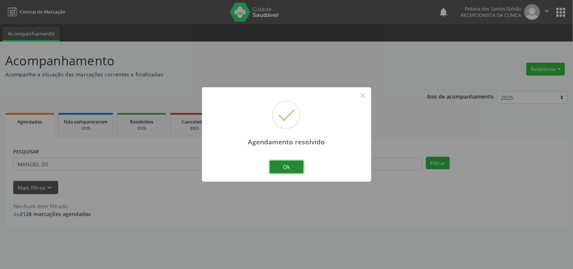
click at [286, 168] on button "Ok" at bounding box center [287, 166] width 34 height 13
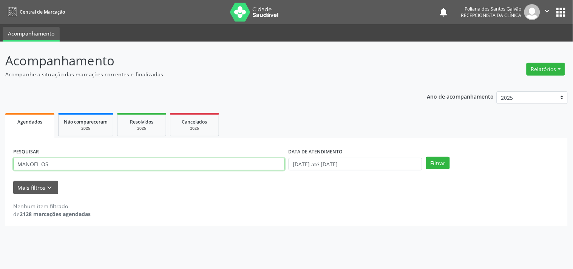
drag, startPoint x: 240, startPoint y: 165, endPoint x: 0, endPoint y: 21, distance: 280.2
click at [0, 21] on div "Central de Marcação notifications Poliana dos Santos Galvão Recepcionista da cl…" at bounding box center [286, 134] width 573 height 269
type input "RENILDE"
click at [426, 157] on button "Filtrar" at bounding box center [438, 163] width 24 height 13
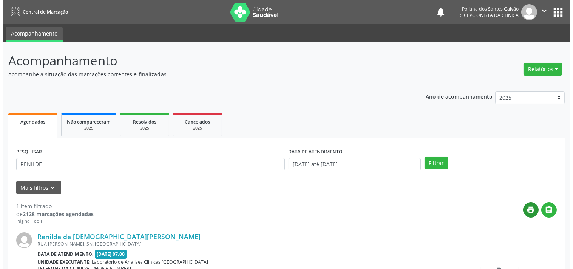
scroll to position [70, 0]
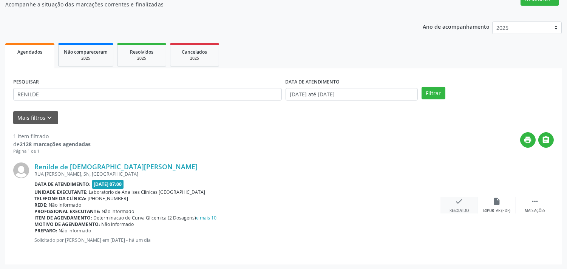
click at [450, 200] on div "check Resolvido" at bounding box center [459, 205] width 38 height 16
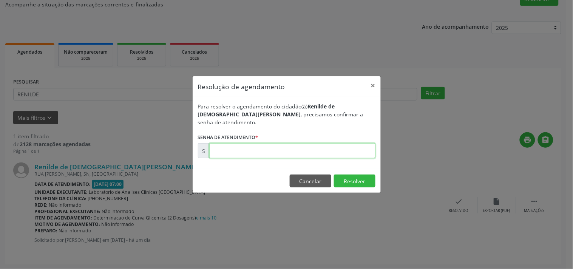
click at [349, 150] on input "text" at bounding box center [292, 150] width 166 height 15
type input "00179427"
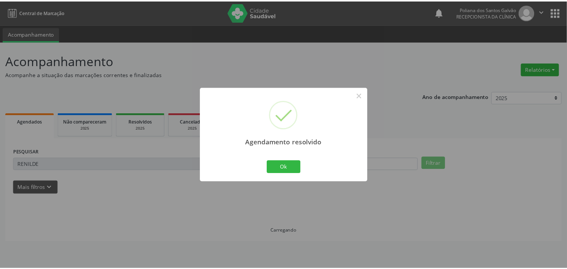
scroll to position [0, 0]
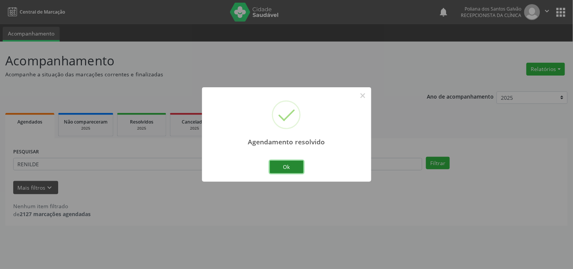
click at [296, 166] on button "Ok" at bounding box center [287, 166] width 34 height 13
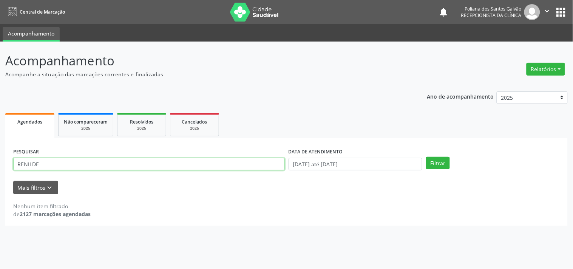
drag, startPoint x: 210, startPoint y: 163, endPoint x: 0, endPoint y: 15, distance: 256.6
click at [0, 15] on div "Central de Marcação notifications Poliana dos Santos Galvão Recepcionista da cl…" at bounding box center [286, 134] width 573 height 269
type input "LUCIM"
click at [426, 157] on button "Filtrar" at bounding box center [438, 163] width 24 height 13
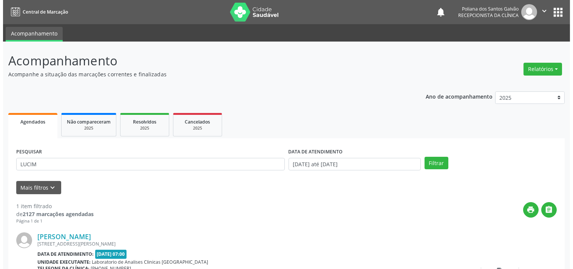
scroll to position [70, 0]
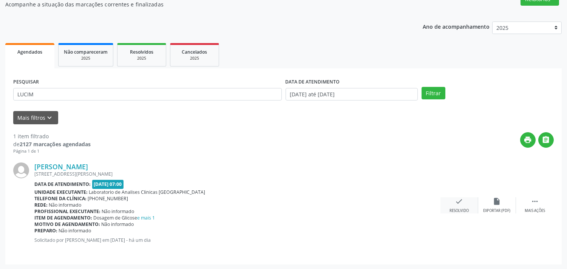
click at [458, 204] on icon "check" at bounding box center [459, 201] width 8 height 8
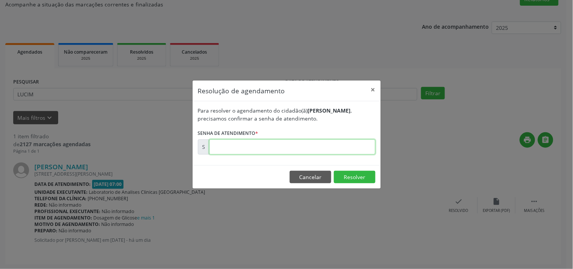
click at [361, 143] on input "text" at bounding box center [292, 146] width 166 height 15
type input "00179459"
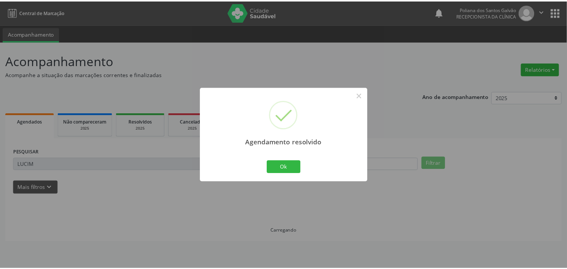
scroll to position [0, 0]
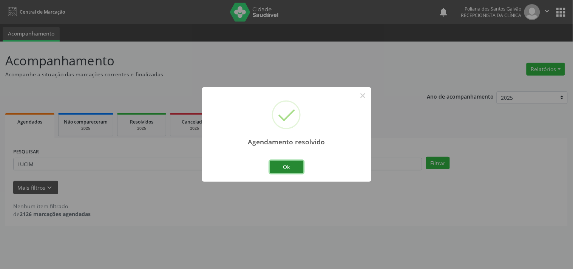
click at [296, 168] on button "Ok" at bounding box center [287, 166] width 34 height 13
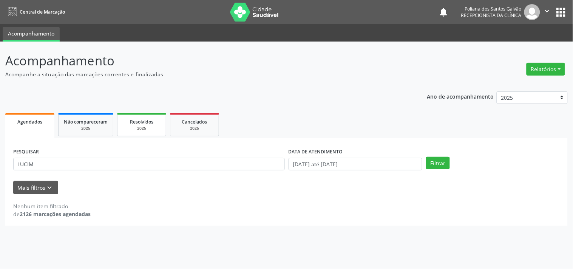
click at [144, 125] on div "2025" at bounding box center [142, 128] width 38 height 6
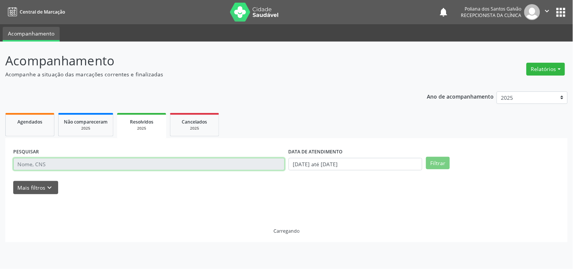
click at [156, 163] on input "text" at bounding box center [148, 164] width 271 height 13
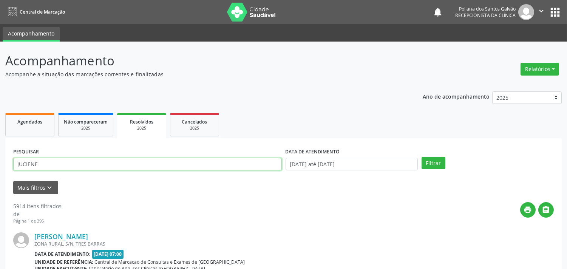
type input "JUCIENE"
click at [421, 157] on button "Filtrar" at bounding box center [433, 163] width 24 height 13
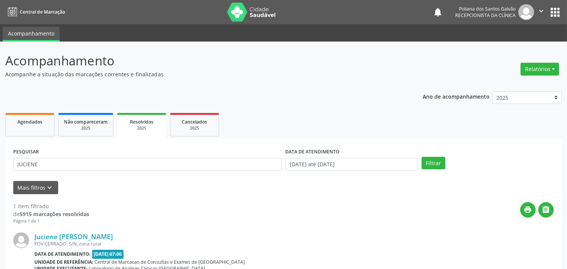
scroll to position [70, 0]
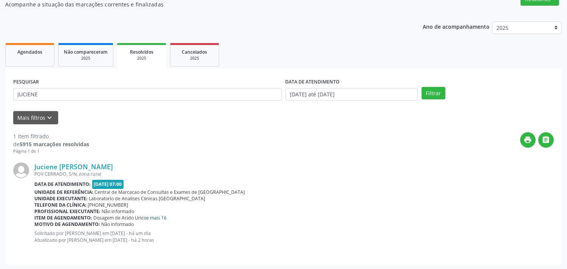
click at [160, 216] on link "e mais 16" at bounding box center [156, 217] width 20 height 6
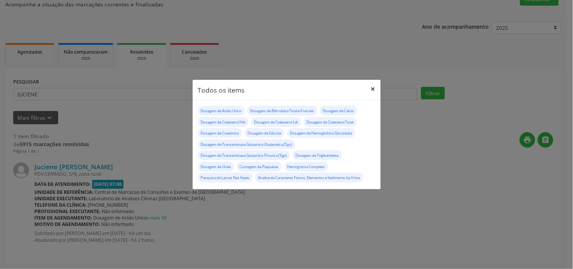
click at [374, 89] on button "×" at bounding box center [372, 89] width 15 height 18
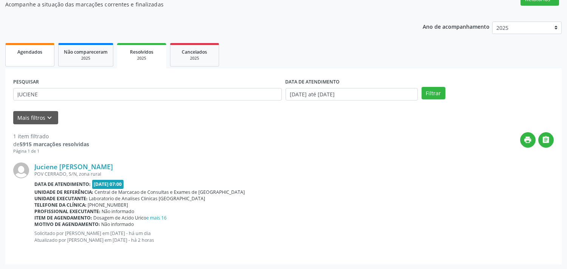
click at [36, 57] on link "Agendados" at bounding box center [29, 54] width 49 height 23
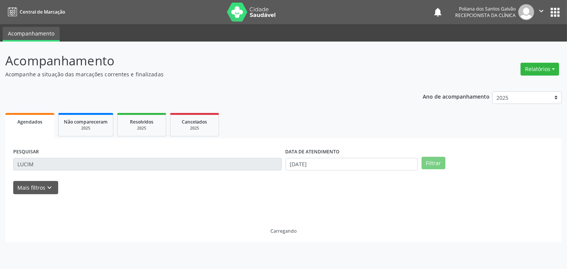
scroll to position [0, 0]
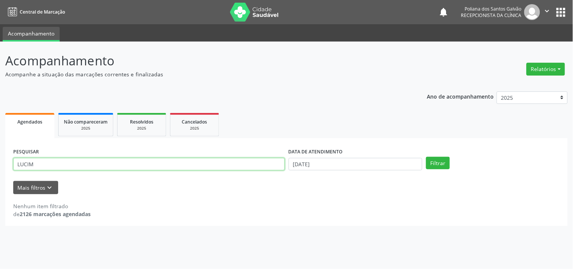
drag, startPoint x: 51, startPoint y: 165, endPoint x: 6, endPoint y: 94, distance: 83.5
click at [0, 100] on div "Acompanhamento Acompanhe a situação das marcações correntes e finalizadas Relat…" at bounding box center [286, 155] width 573 height 227
type input "E"
type input "HELENI"
click at [426, 157] on button "Filtrar" at bounding box center [438, 163] width 24 height 13
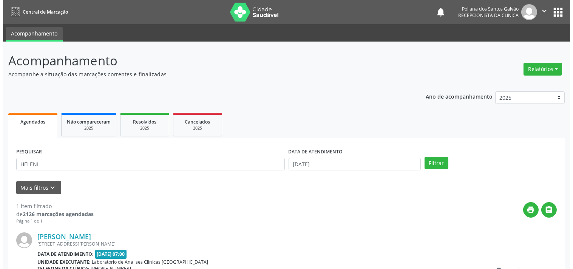
scroll to position [70, 0]
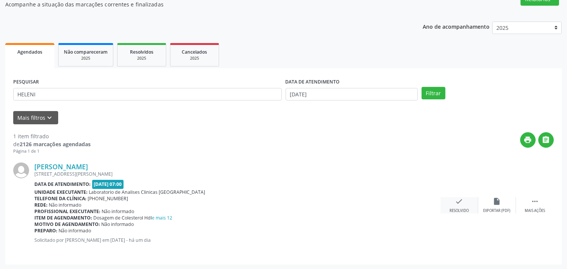
click at [458, 208] on div "Resolvido" at bounding box center [458, 210] width 19 height 5
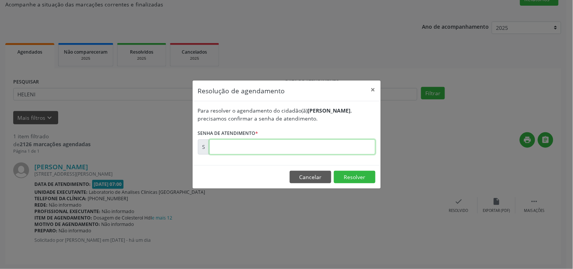
click at [282, 143] on input "text" at bounding box center [292, 146] width 166 height 15
type input "00179429"
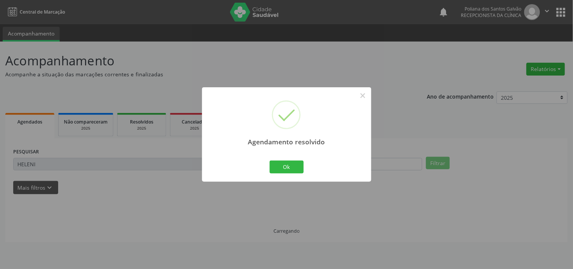
scroll to position [0, 0]
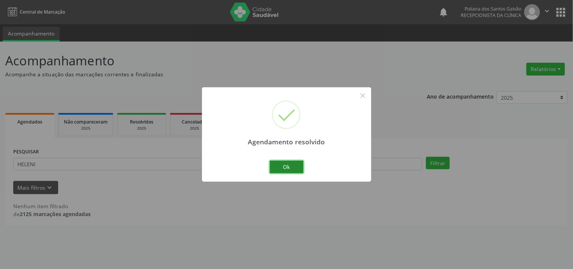
click at [288, 170] on button "Ok" at bounding box center [287, 166] width 34 height 13
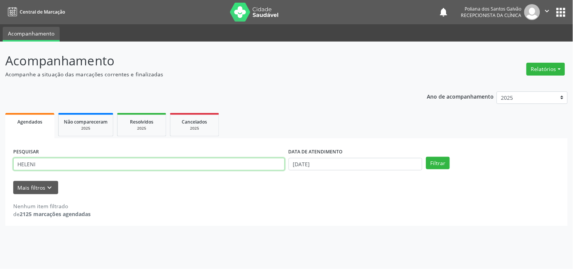
drag, startPoint x: 244, startPoint y: 168, endPoint x: 0, endPoint y: 66, distance: 264.0
click at [0, 69] on div "Acompanhamento Acompanhe a situação das marcações correntes e finalizadas Relat…" at bounding box center [286, 155] width 573 height 227
